Goal: Communication & Community: Participate in discussion

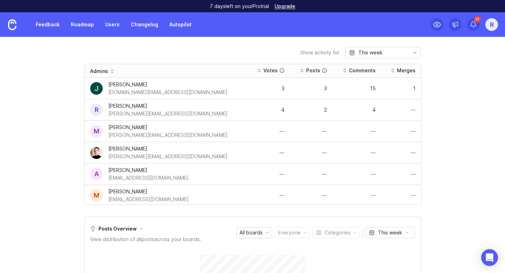
scroll to position [418, 0]
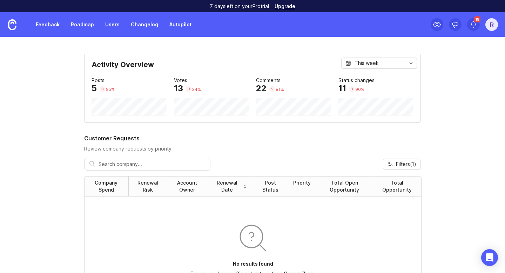
click at [53, 20] on link "Feedback" at bounding box center [48, 24] width 32 height 13
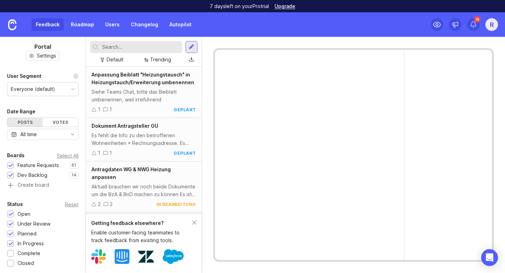
click at [133, 48] on input "text" at bounding box center [140, 47] width 77 height 8
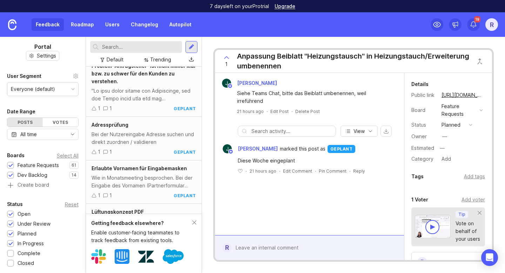
scroll to position [208, 0]
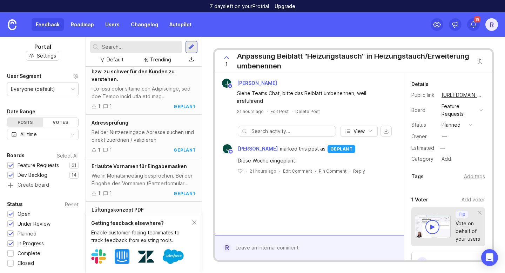
click at [134, 44] on input "text" at bounding box center [140, 47] width 77 height 8
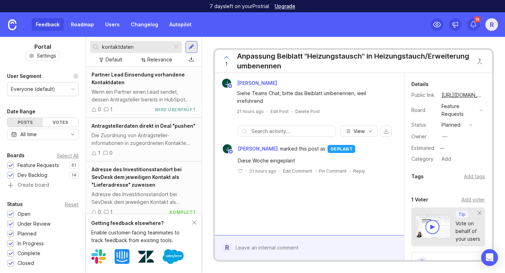
type input "kontaktdaten"
click at [122, 136] on div "Die Zuordnung von Antragsteller-informationen in zugeordneten Kontakte sorgt im…" at bounding box center [144, 139] width 105 height 15
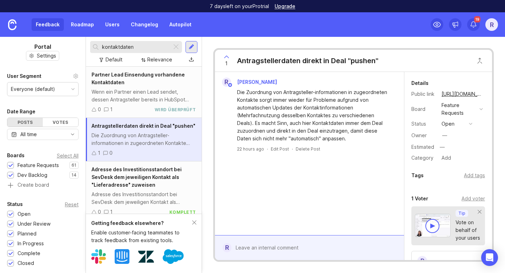
click at [263, 246] on div at bounding box center [315, 247] width 166 height 13
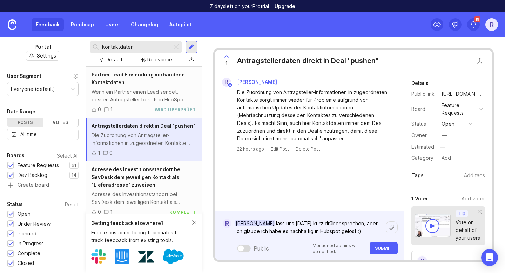
type textarea "[PERSON_NAME] lass uns [DATE] kurz drüber sprechen, aber ich glaube ich habe es…"
click at [393, 246] on button "Submit" at bounding box center [384, 248] width 28 height 12
